Goal: Navigation & Orientation: Find specific page/section

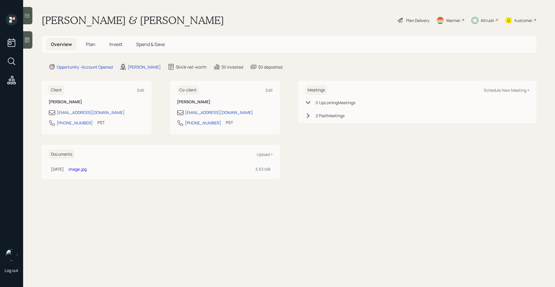
click at [115, 39] on h5 "Invest" at bounding box center [116, 44] width 22 height 12
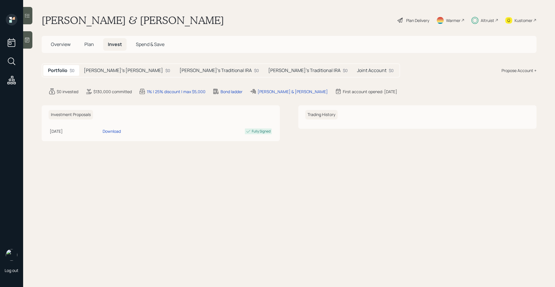
click at [117, 69] on h5 "[PERSON_NAME]'s [PERSON_NAME]" at bounding box center [123, 70] width 79 height 5
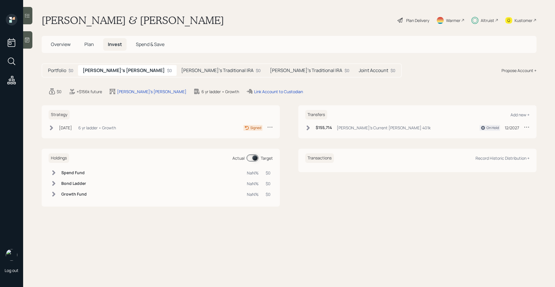
click at [181, 70] on h5 "[PERSON_NAME]'s Traditional IRA" at bounding box center [217, 70] width 72 height 5
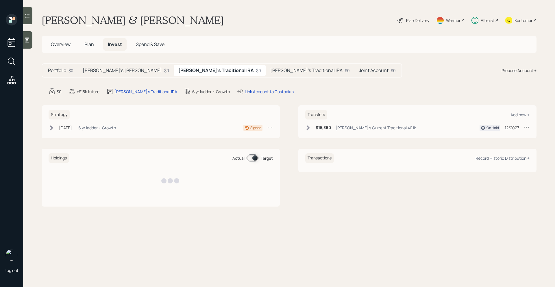
click at [270, 69] on h5 "[PERSON_NAME]'s Traditional IRA" at bounding box center [306, 70] width 72 height 5
click at [359, 68] on h5 "Joint Account" at bounding box center [373, 70] width 29 height 5
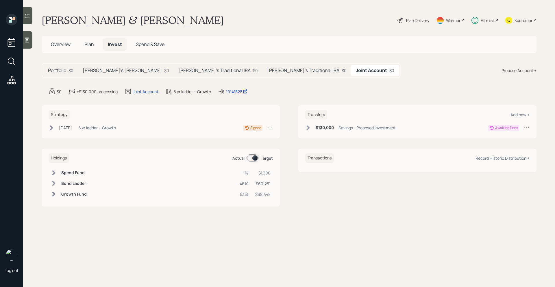
click at [305, 129] on icon at bounding box center [308, 128] width 6 height 6
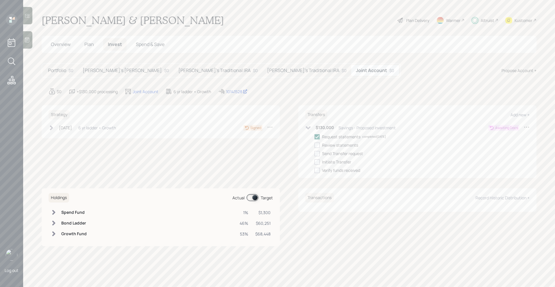
click at [305, 129] on icon at bounding box center [308, 128] width 6 height 6
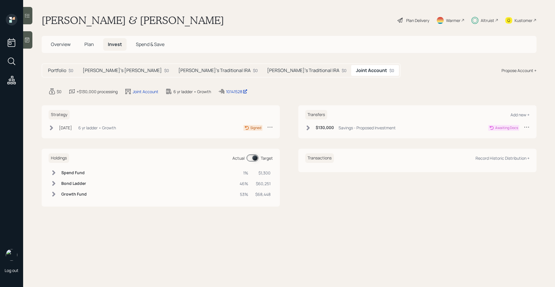
click at [489, 23] on div "Altruist" at bounding box center [488, 20] width 14 height 6
